Goal: Navigation & Orientation: Understand site structure

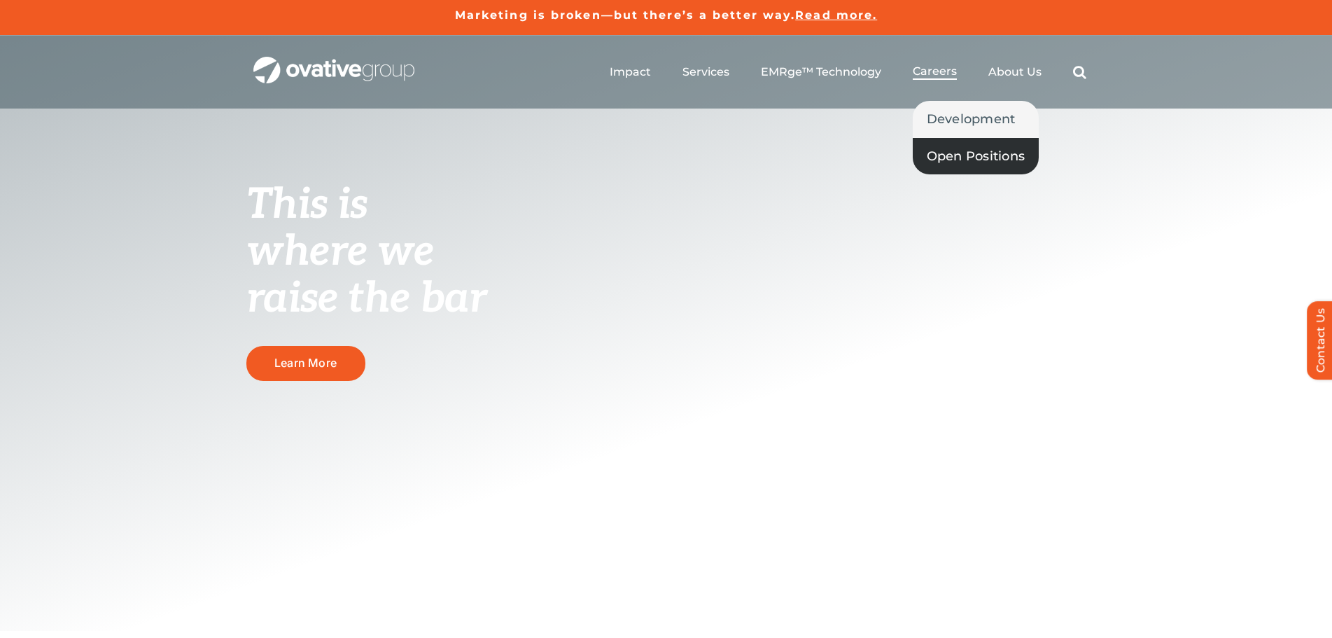
click at [945, 157] on span "Open Positions" at bounding box center [976, 156] width 99 height 20
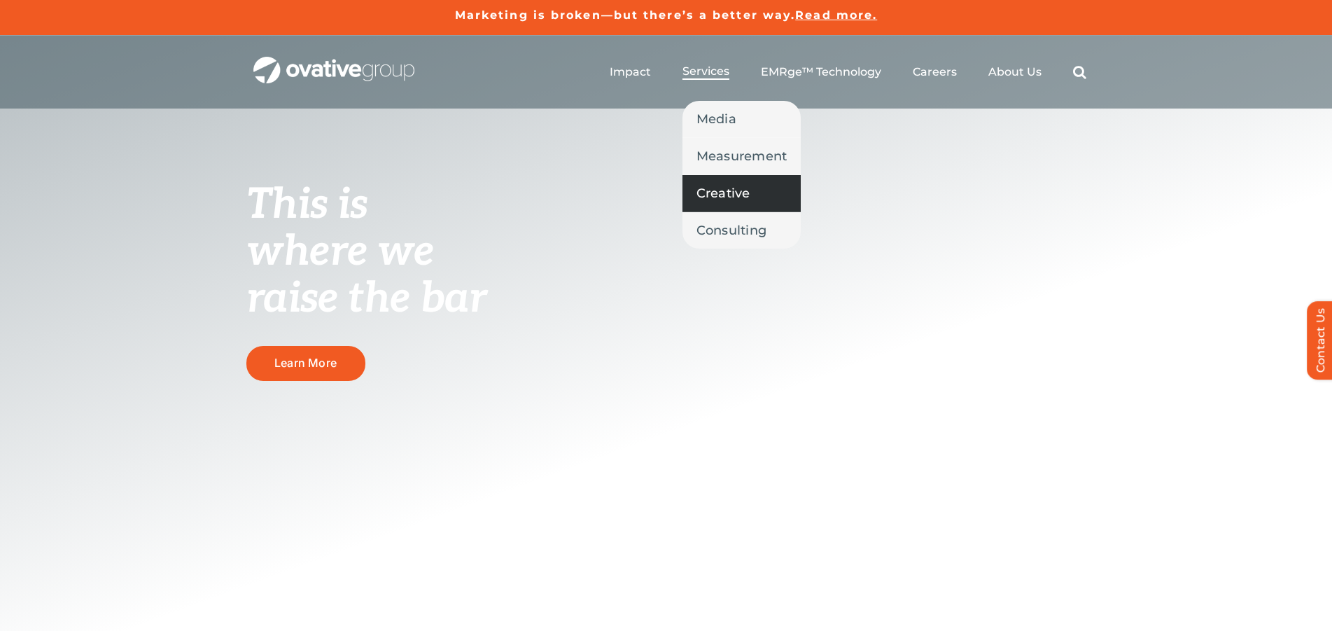
click at [731, 202] on span "Creative" at bounding box center [723, 193] width 54 height 20
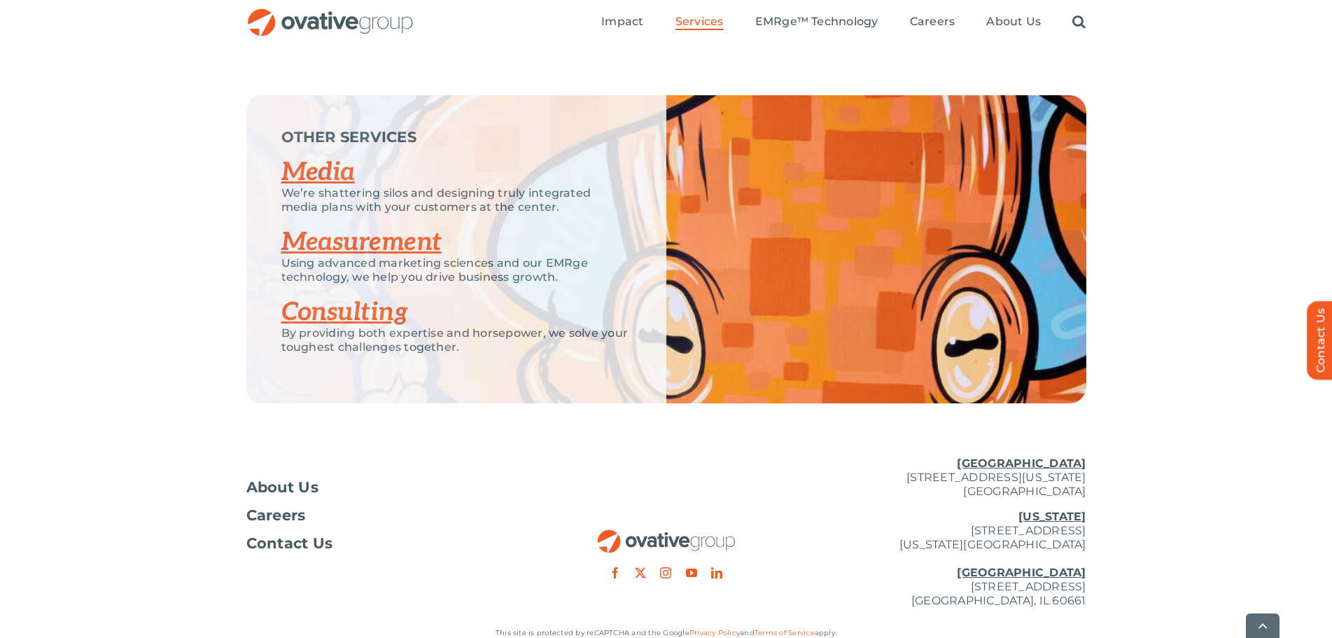
scroll to position [2150, 0]
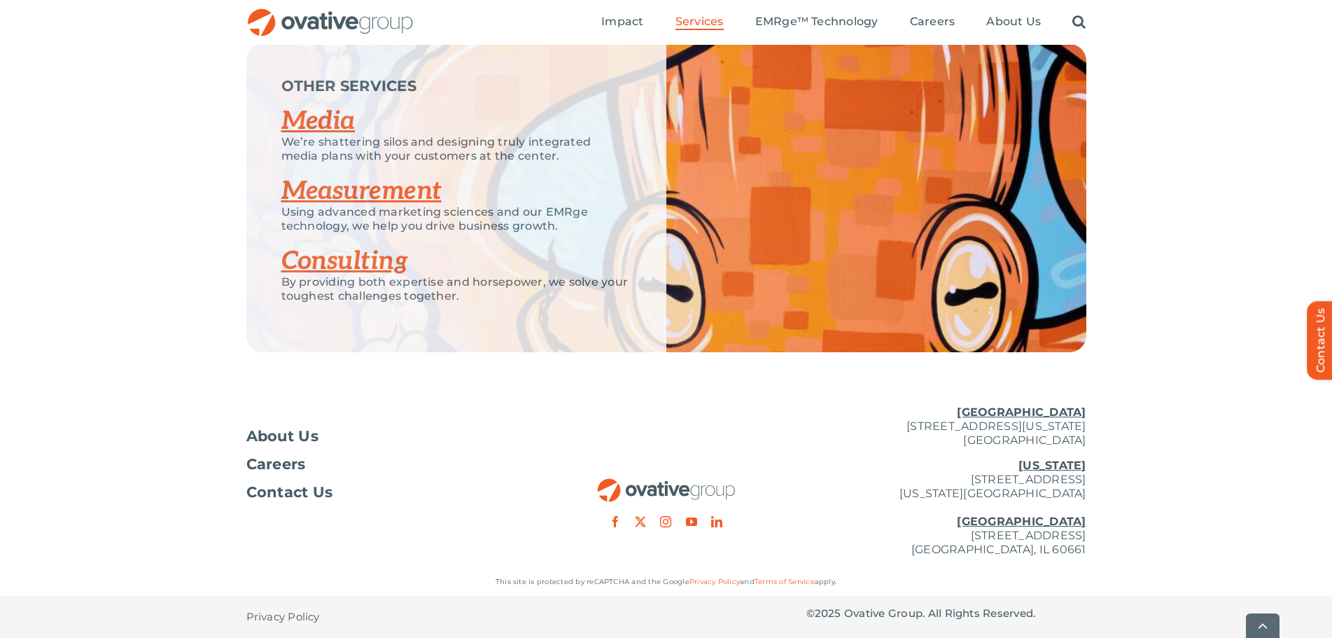
drag, startPoint x: 1031, startPoint y: 535, endPoint x: 848, endPoint y: 537, distance: 182.7
click at [848, 537] on p "New York 254 Canal Street, Suite 5000 New York, NY 10013 Chicago 224 North Desp…" at bounding box center [946, 507] width 280 height 98
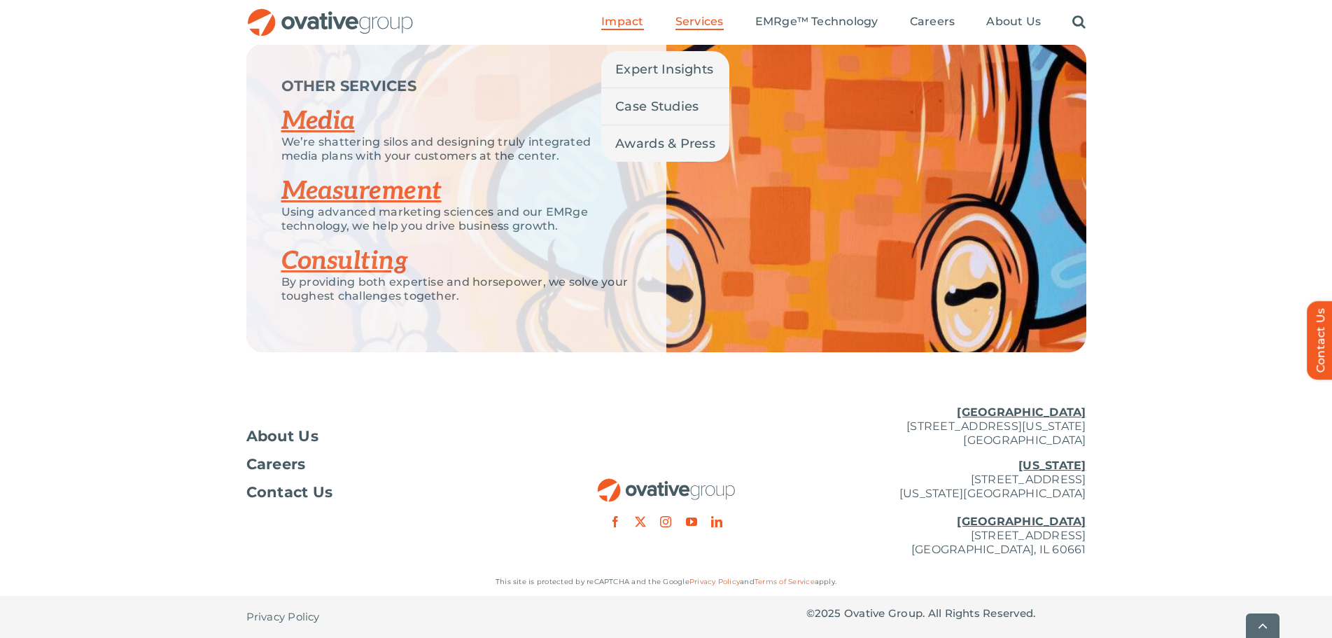
click at [621, 20] on span "Impact" at bounding box center [622, 22] width 42 height 14
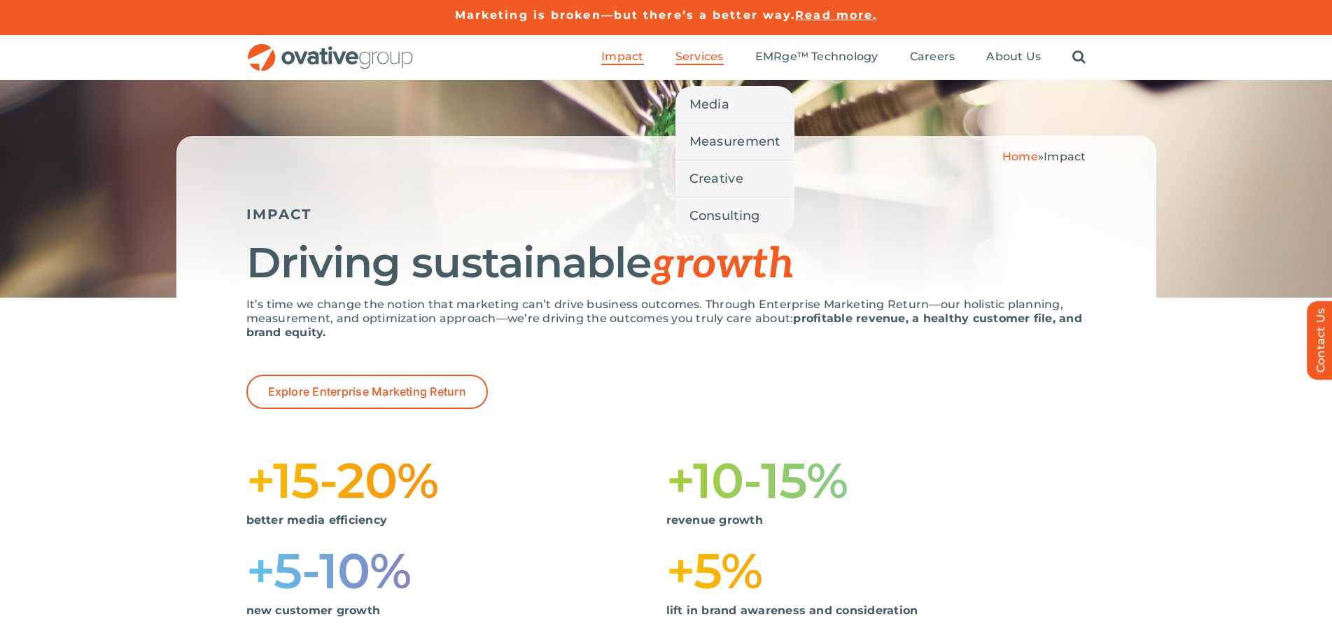
click at [707, 53] on span "Services" at bounding box center [699, 57] width 48 height 14
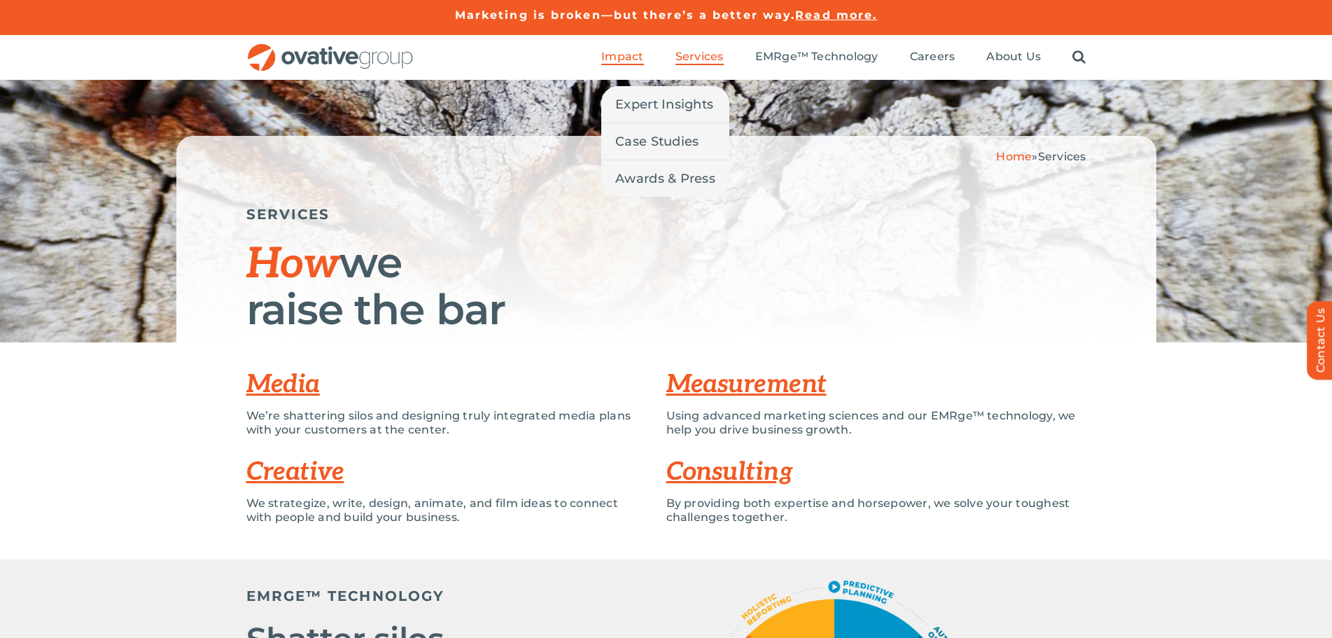
click at [628, 59] on span "Impact" at bounding box center [622, 57] width 42 height 14
